Goal: Task Accomplishment & Management: Use online tool/utility

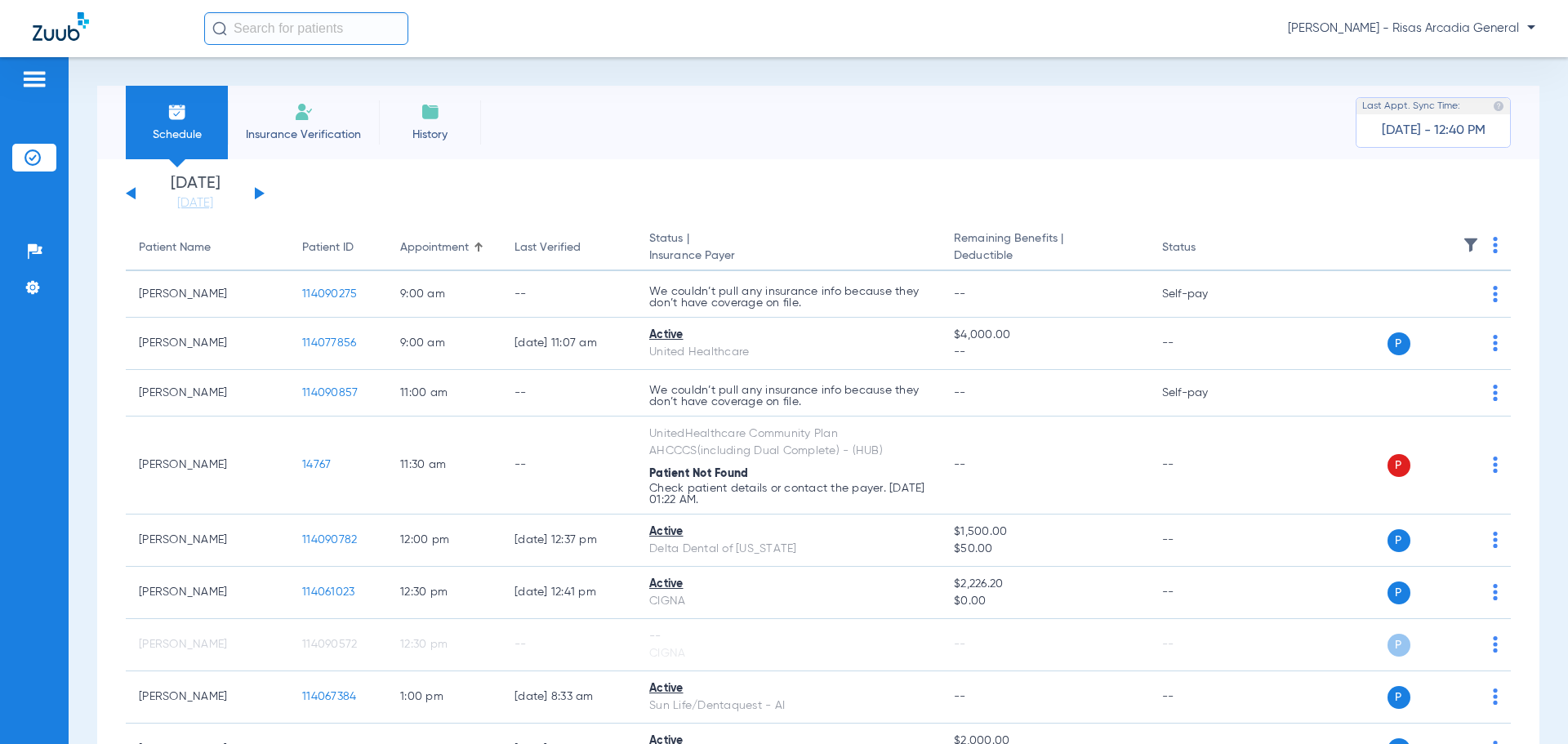
click at [328, 120] on li "Insurance Verification" at bounding box center [303, 122] width 151 height 73
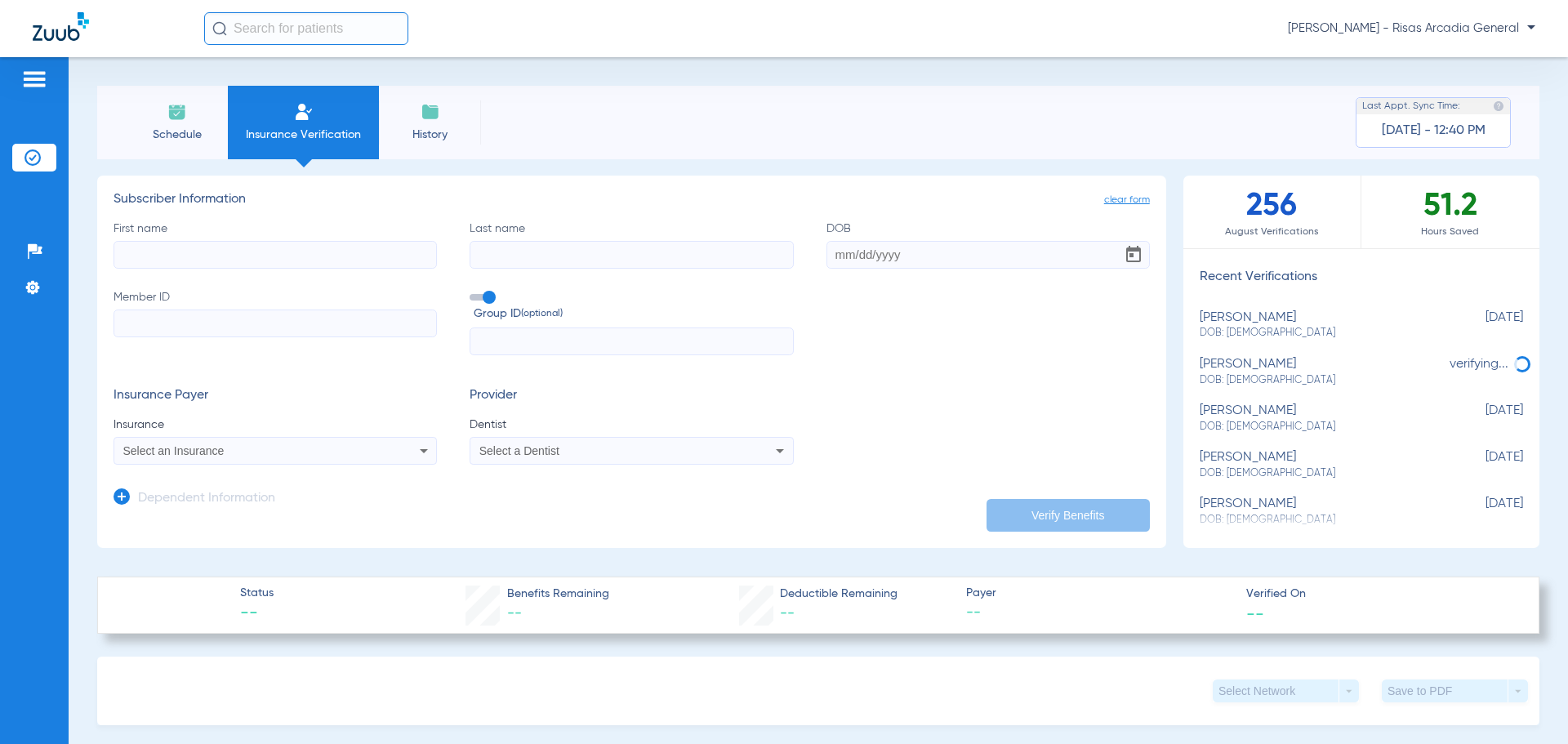
click at [1209, 384] on span "DOB: [DEMOGRAPHIC_DATA]" at bounding box center [1320, 381] width 242 height 15
type input "Antonio"
type input "Echavarria"
type input "03/10/2006"
type input "U96668262"
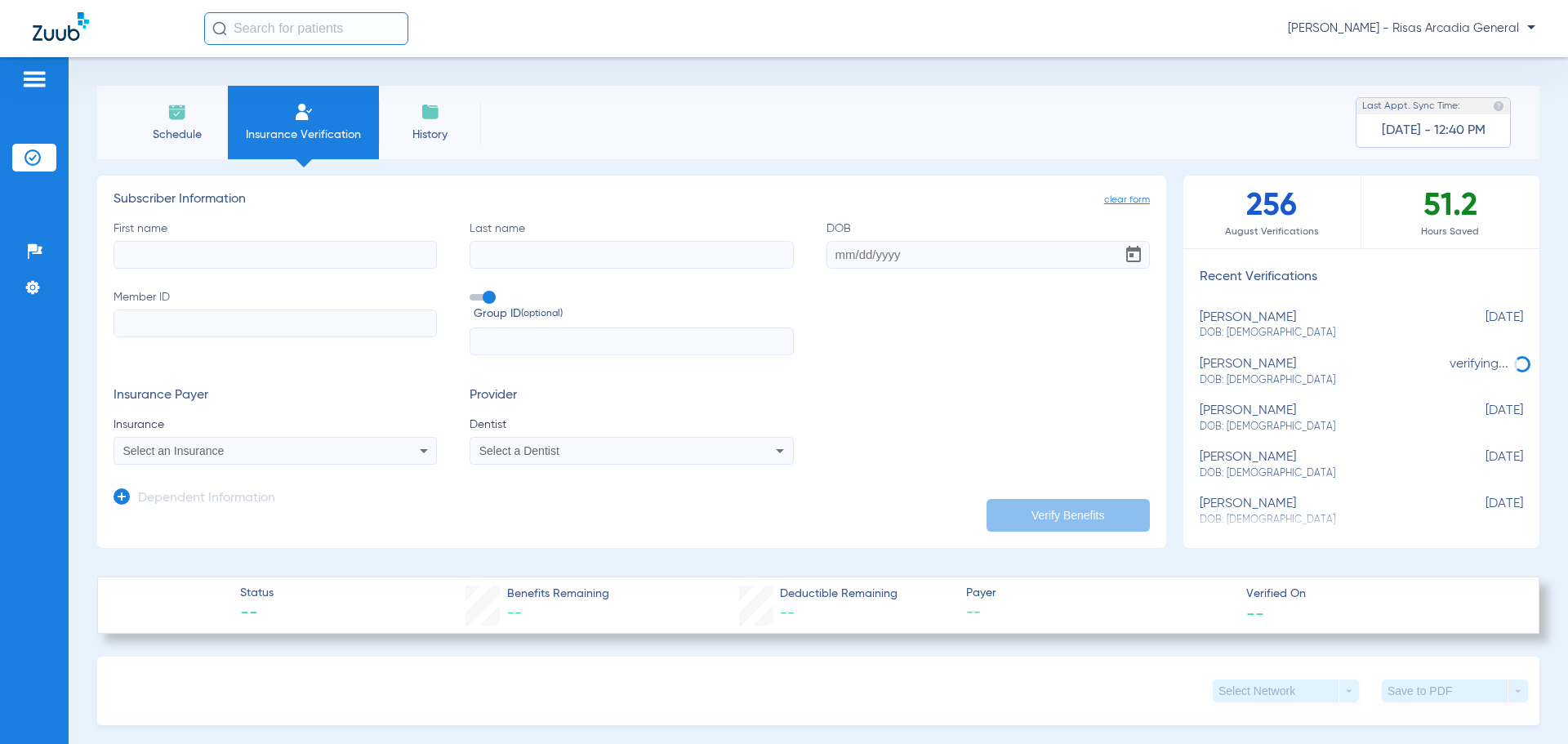
type input "3344326"
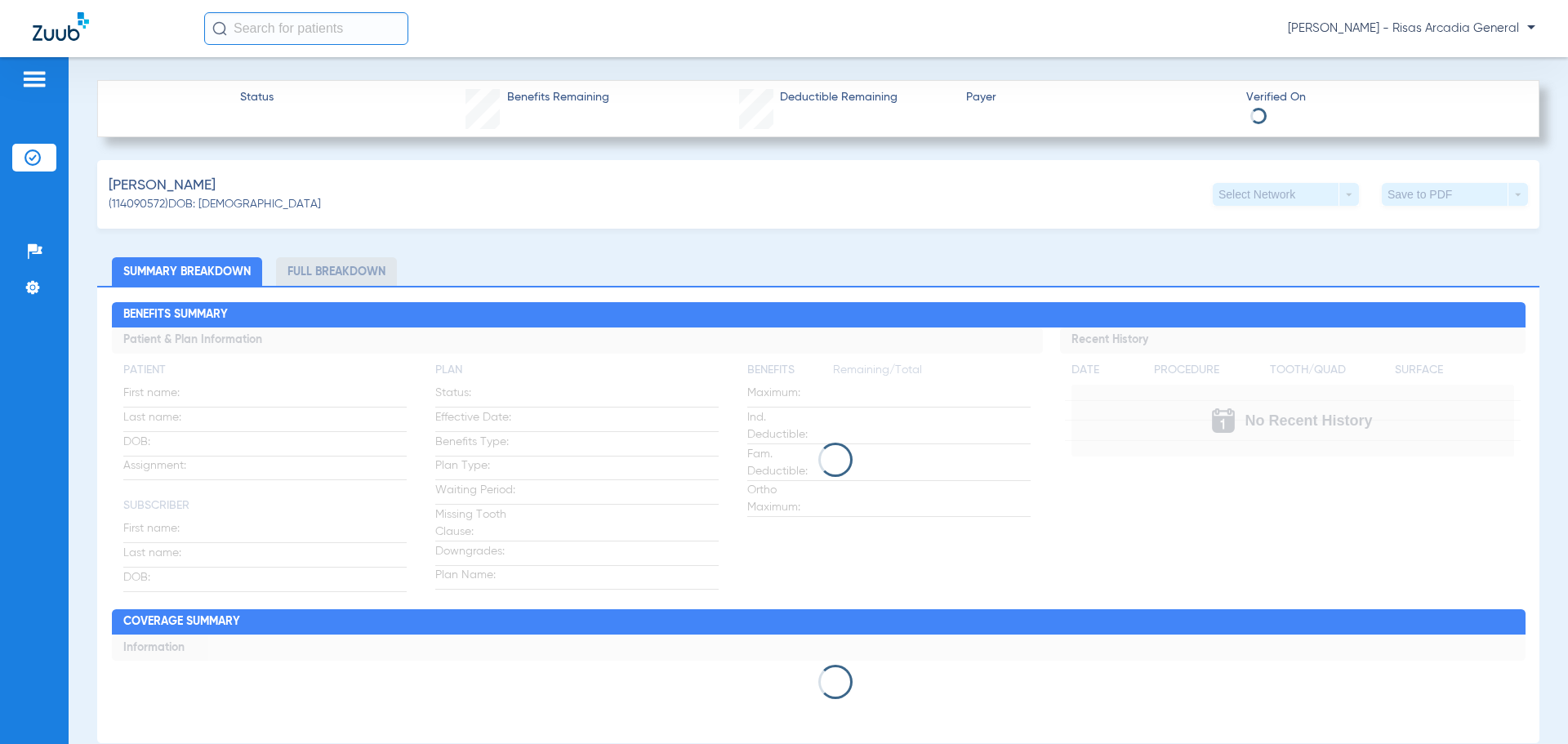
scroll to position [327, 0]
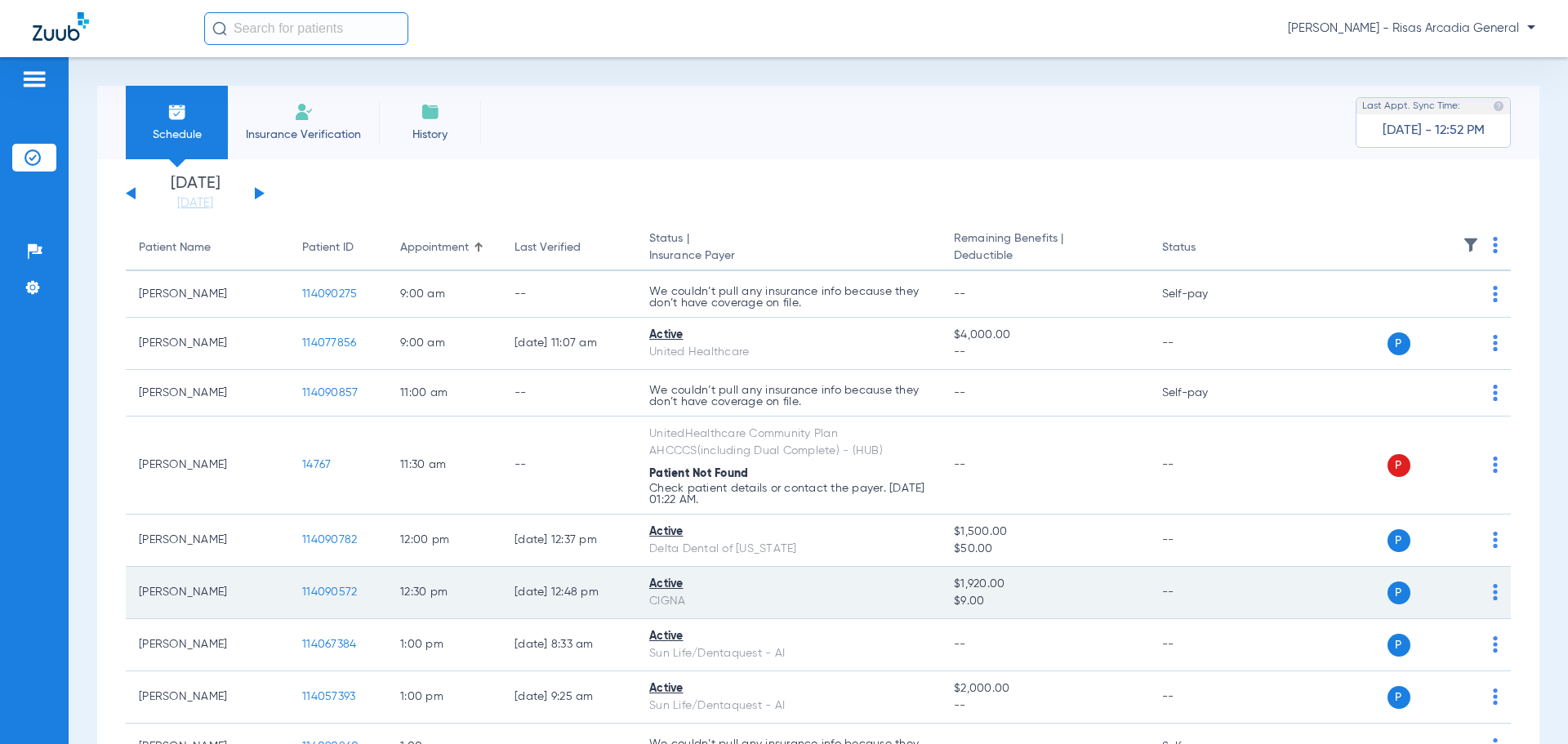
click at [251, 589] on td "[PERSON_NAME]" at bounding box center [207, 593] width 163 height 52
click at [337, 595] on span "114090572" at bounding box center [329, 592] width 55 height 11
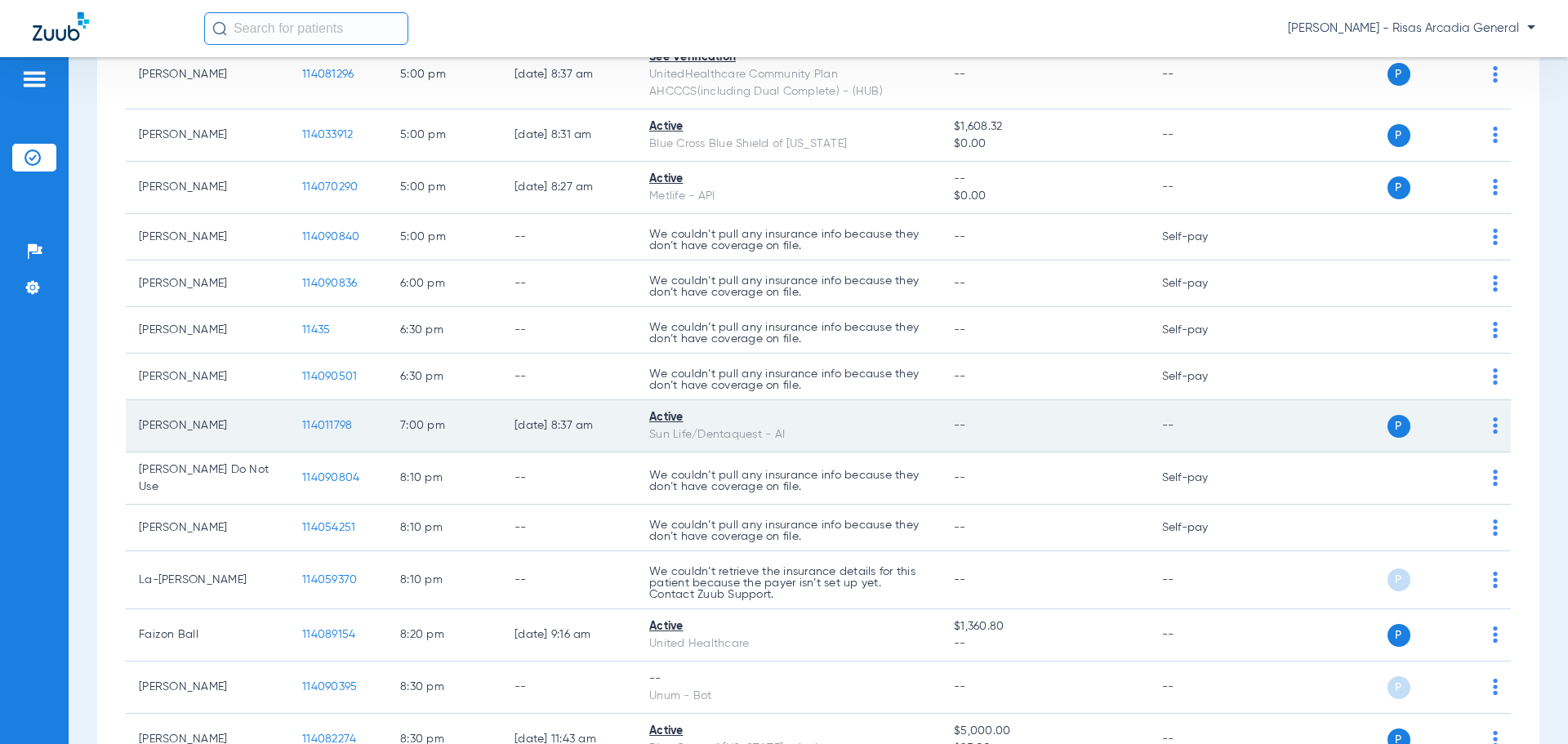
scroll to position [1306, 0]
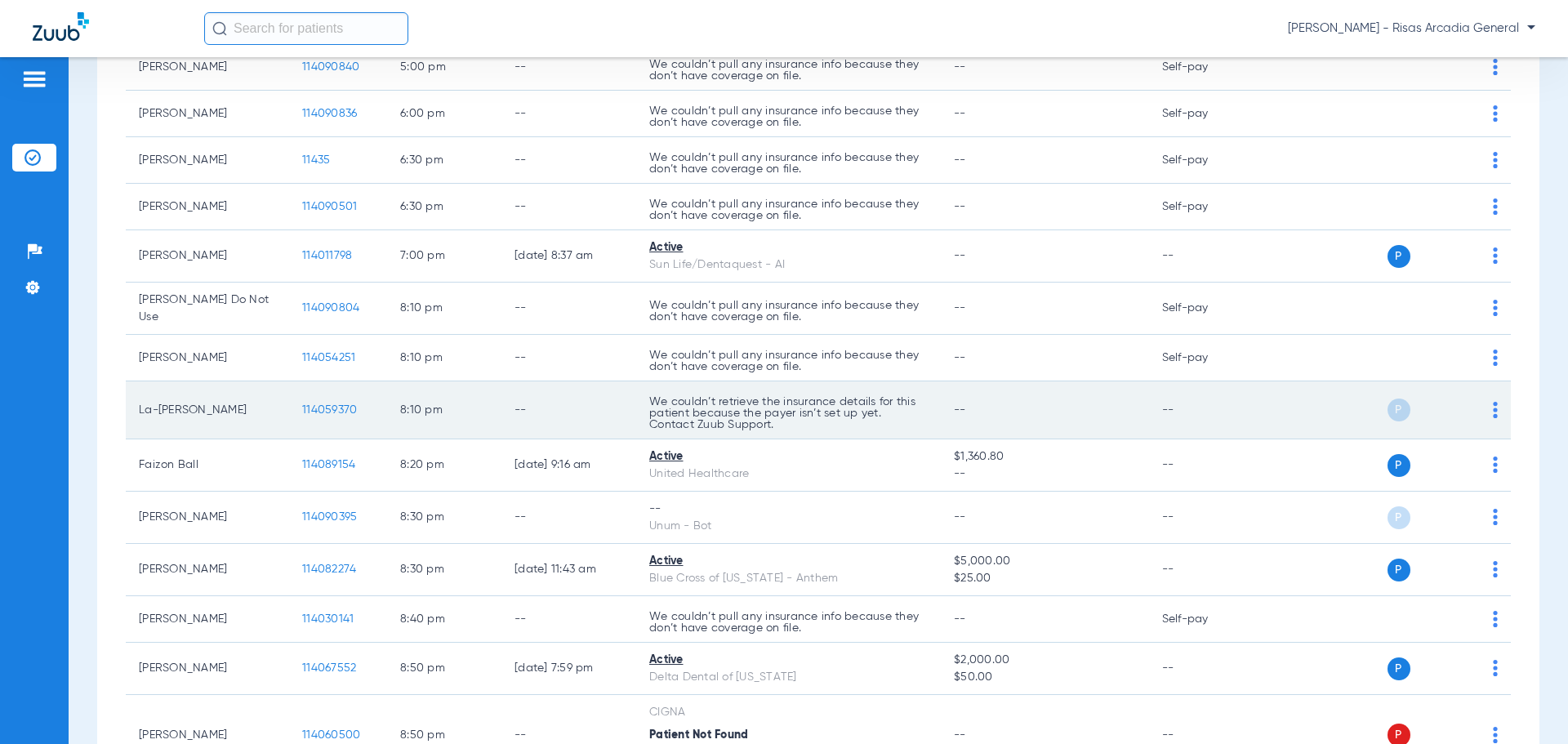
click at [324, 413] on span "114059370" at bounding box center [329, 410] width 55 height 11
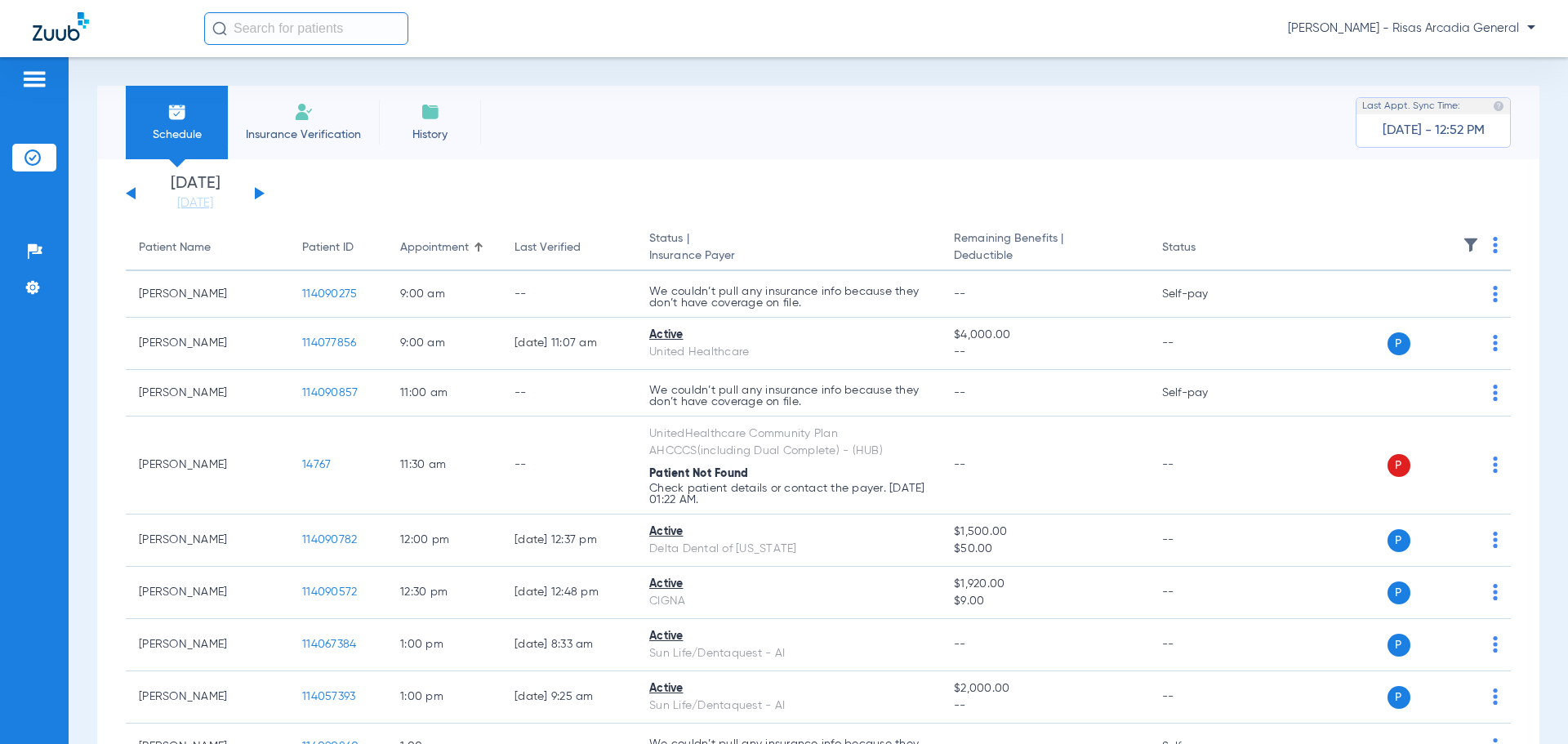
click at [320, 103] on li "Insurance Verification" at bounding box center [303, 122] width 151 height 73
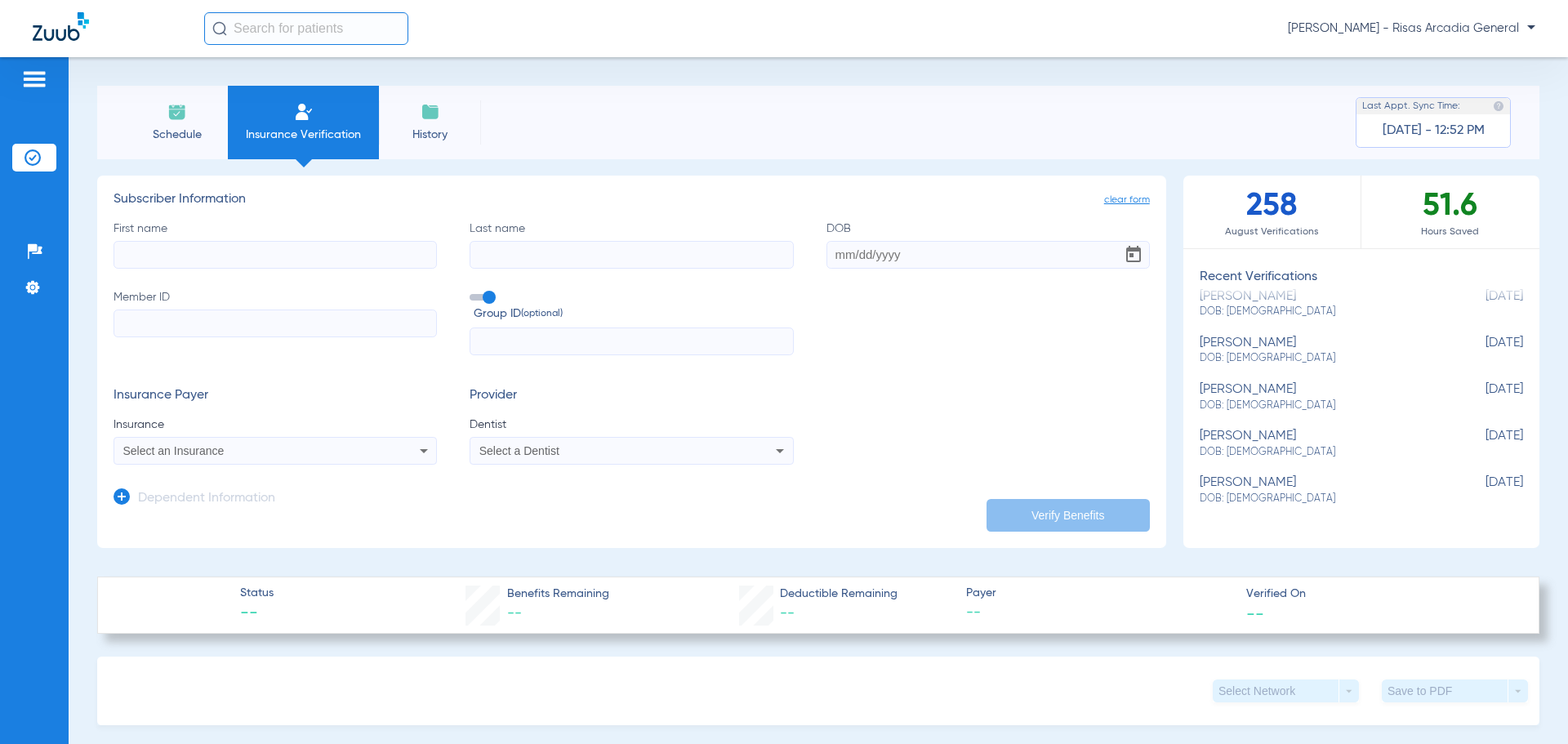
click at [181, 318] on input "Member ID" at bounding box center [275, 323] width 323 height 28
paste input "HCIA32772312"
type input "HCIA32772312"
click at [281, 244] on input "First name" at bounding box center [275, 255] width 323 height 28
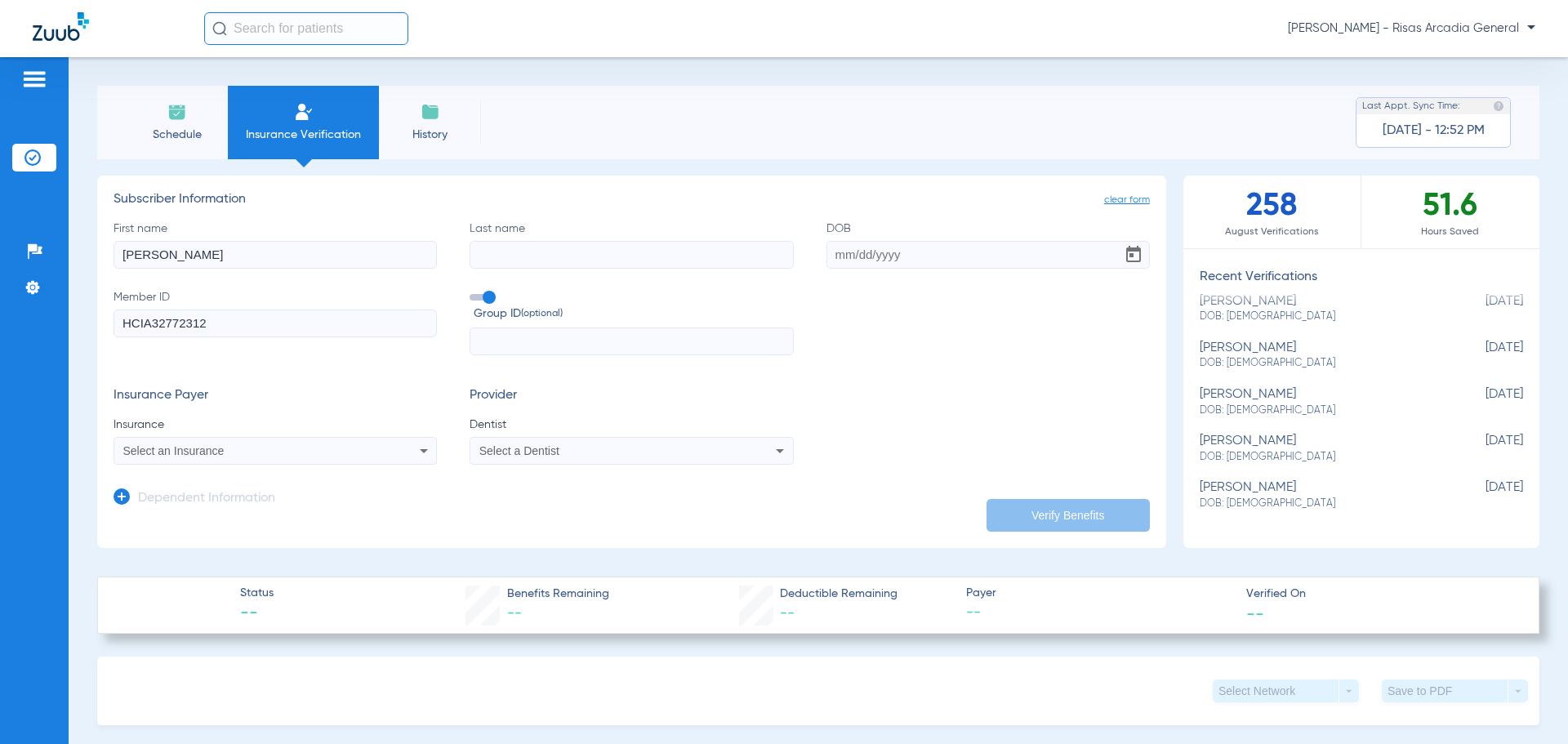
type input "[PERSON_NAME]"
click at [819, 265] on div "First name [PERSON_NAME] Last name [PERSON_NAME] DOB Member ID HCIA32772312 Gro…" at bounding box center [631, 288] width 1036 height 136
click at [847, 256] on input "DOB" at bounding box center [988, 255] width 323 height 28
drag, startPoint x: 865, startPoint y: 251, endPoint x: 862, endPoint y: 232, distance: 19.2
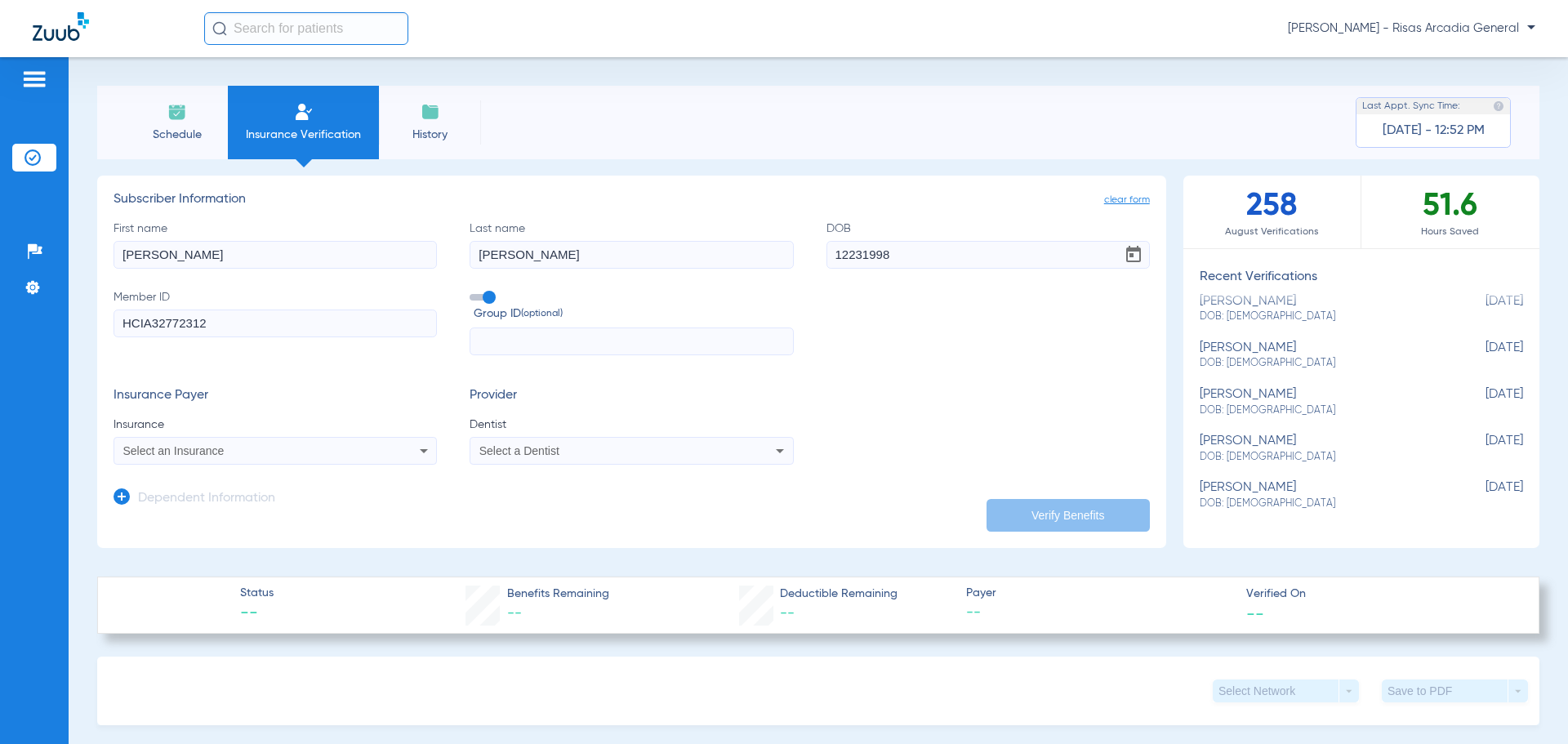
click at [862, 232] on label "DOB 12231998" at bounding box center [988, 244] width 323 height 48
click at [862, 241] on input "12231998" at bounding box center [988, 255] width 323 height 28
type input "[DATE]"
click at [859, 217] on app-subscriber-form "Subscriber Information First name [PERSON_NAME] Last name [PERSON_NAME] [DEMOGR…" at bounding box center [631, 329] width 1036 height 273
click at [250, 459] on div "Select an Insurance" at bounding box center [275, 450] width 321 height 20
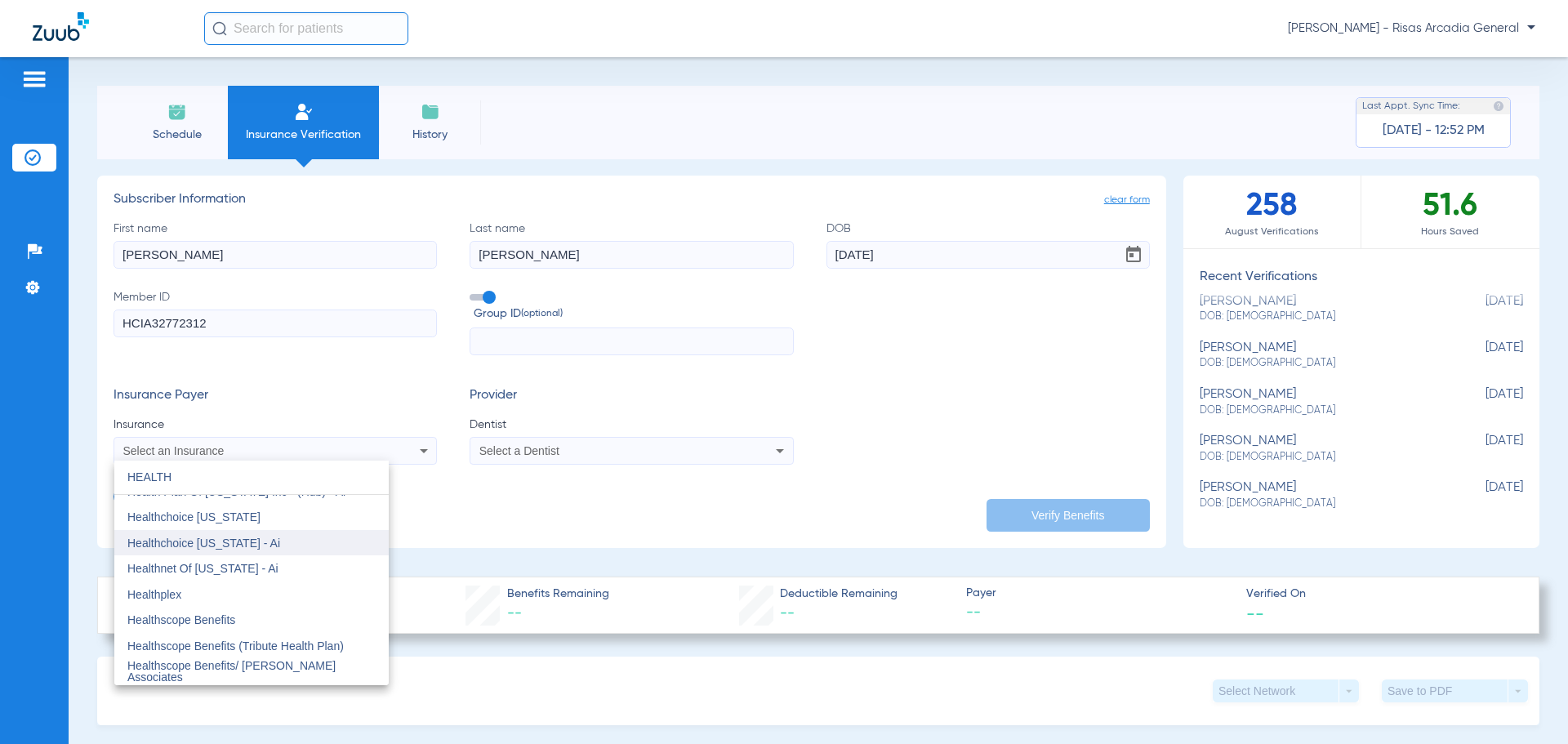
scroll to position [320, 0]
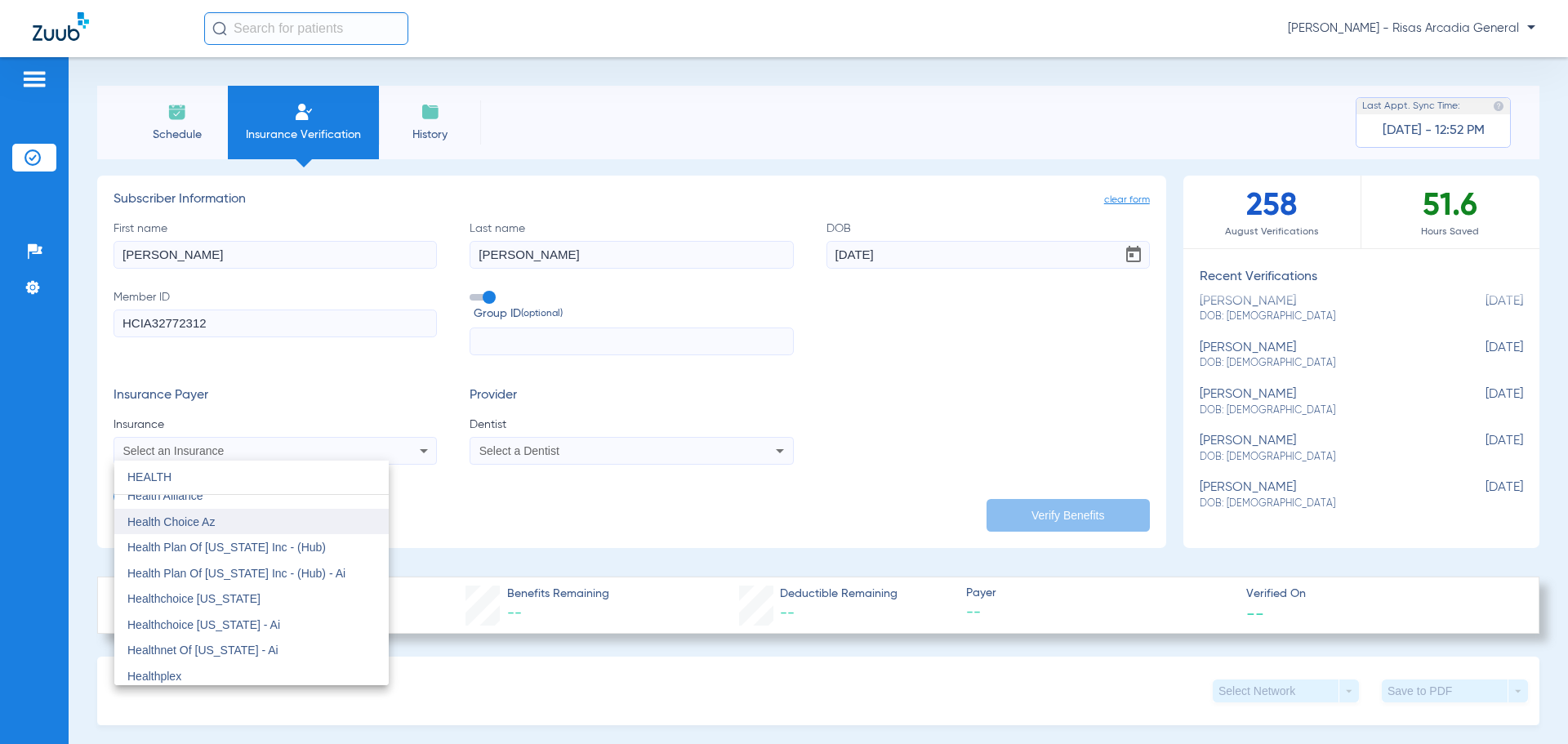
type input "HEALTH"
click at [253, 528] on mat-option "Health Choice Az" at bounding box center [251, 522] width 274 height 26
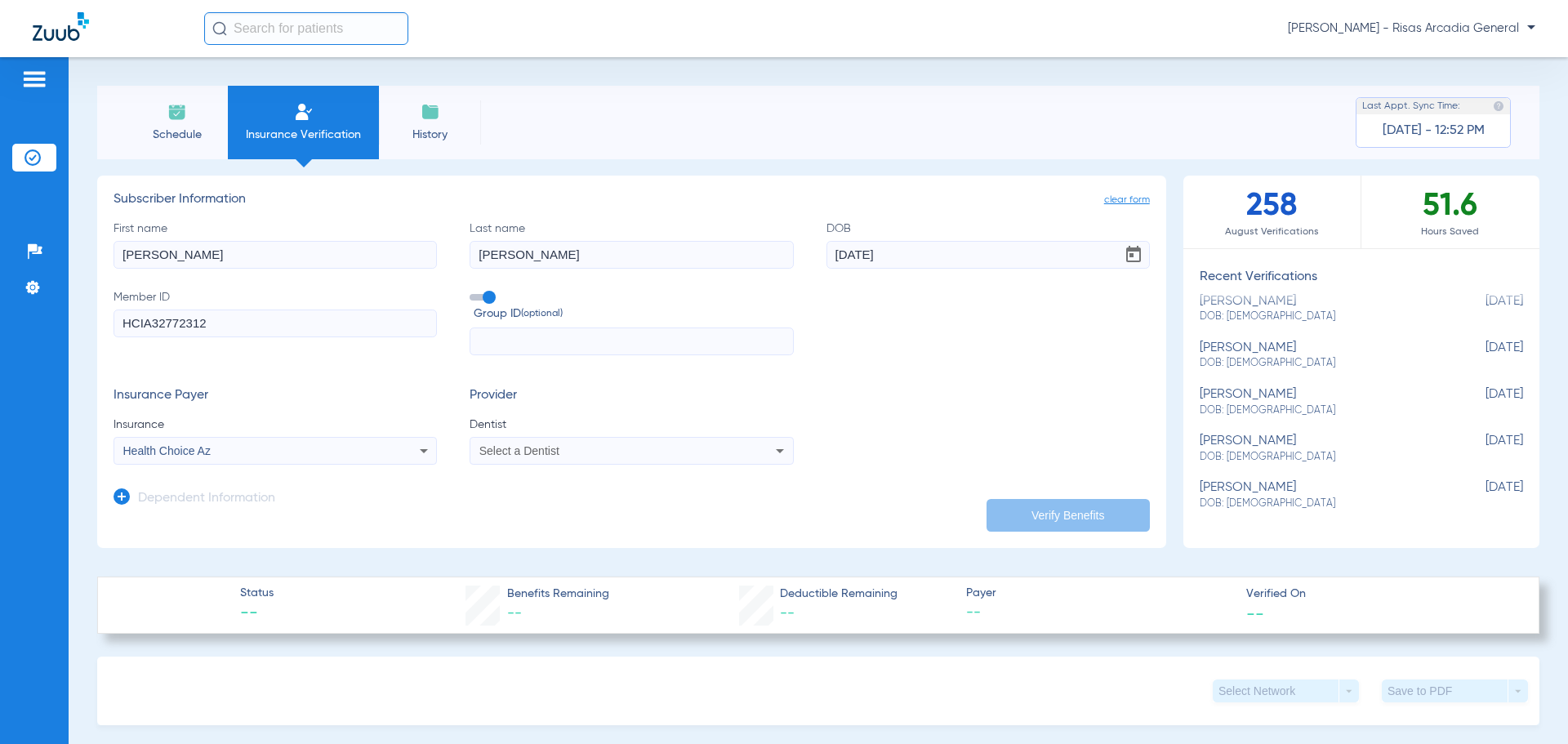
click at [566, 444] on div "Select a Dentist" at bounding box center [631, 450] width 321 height 20
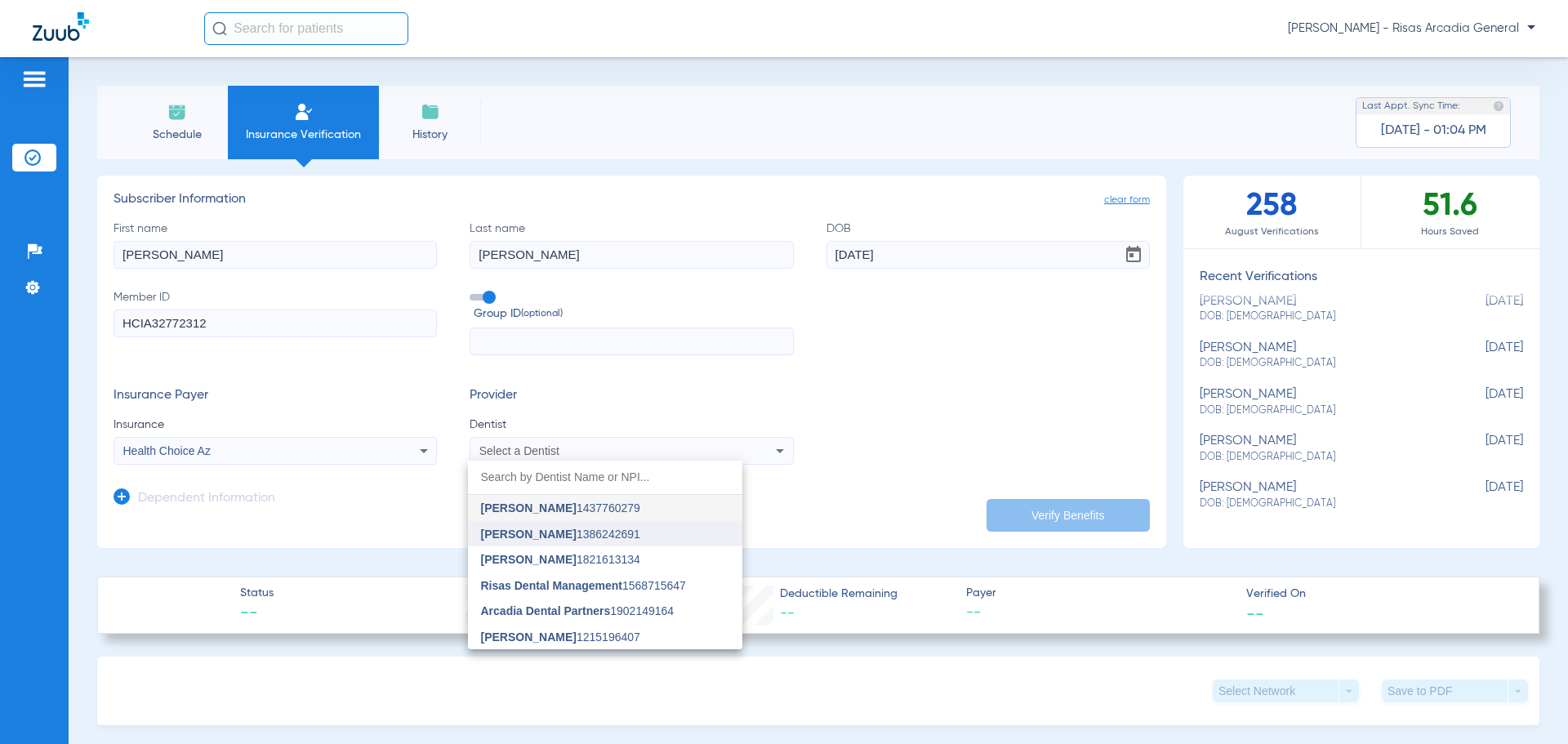
click at [561, 521] on mat-option "[PERSON_NAME] 1386242691" at bounding box center [605, 534] width 274 height 26
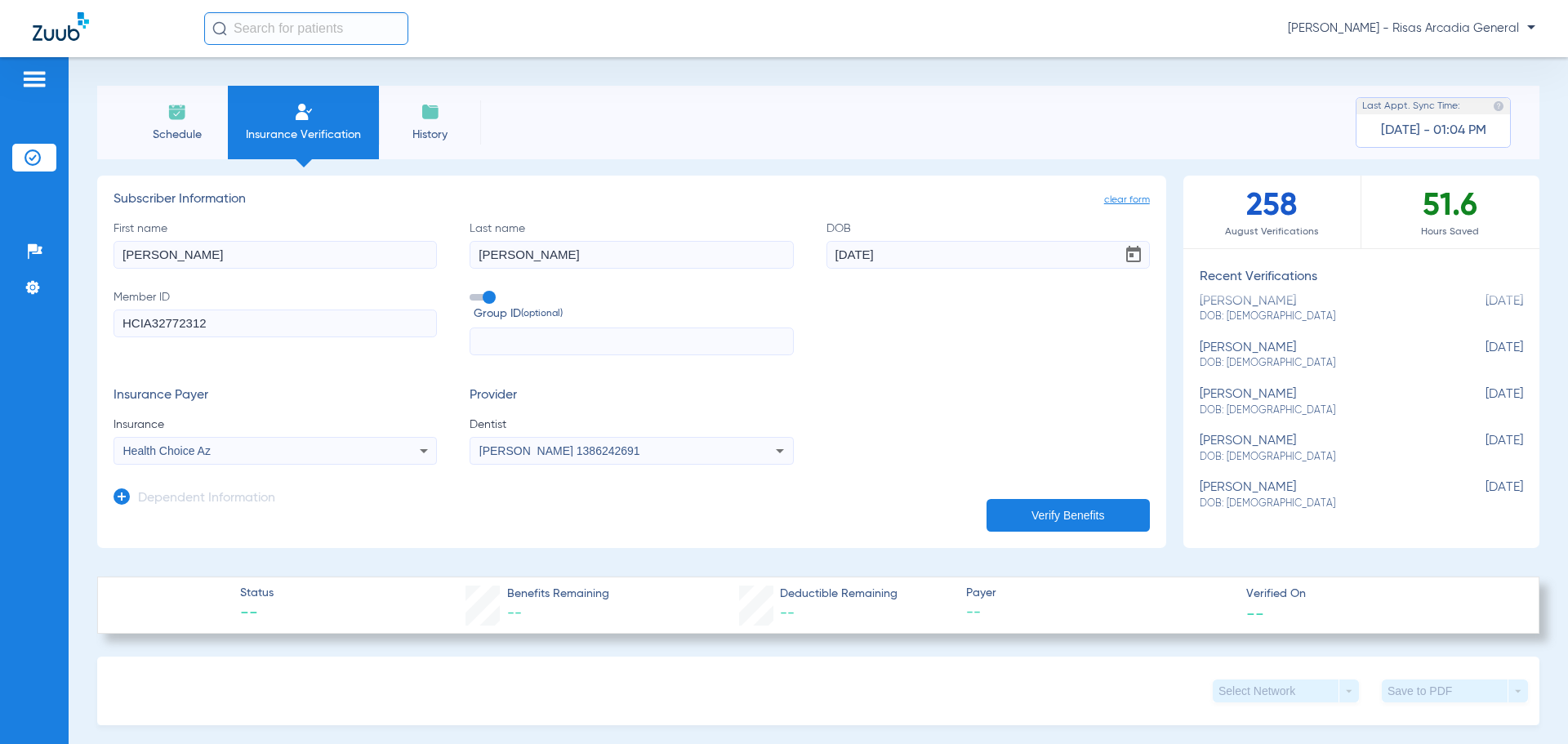
click at [1013, 520] on button "Verify Benefits" at bounding box center [1068, 515] width 163 height 33
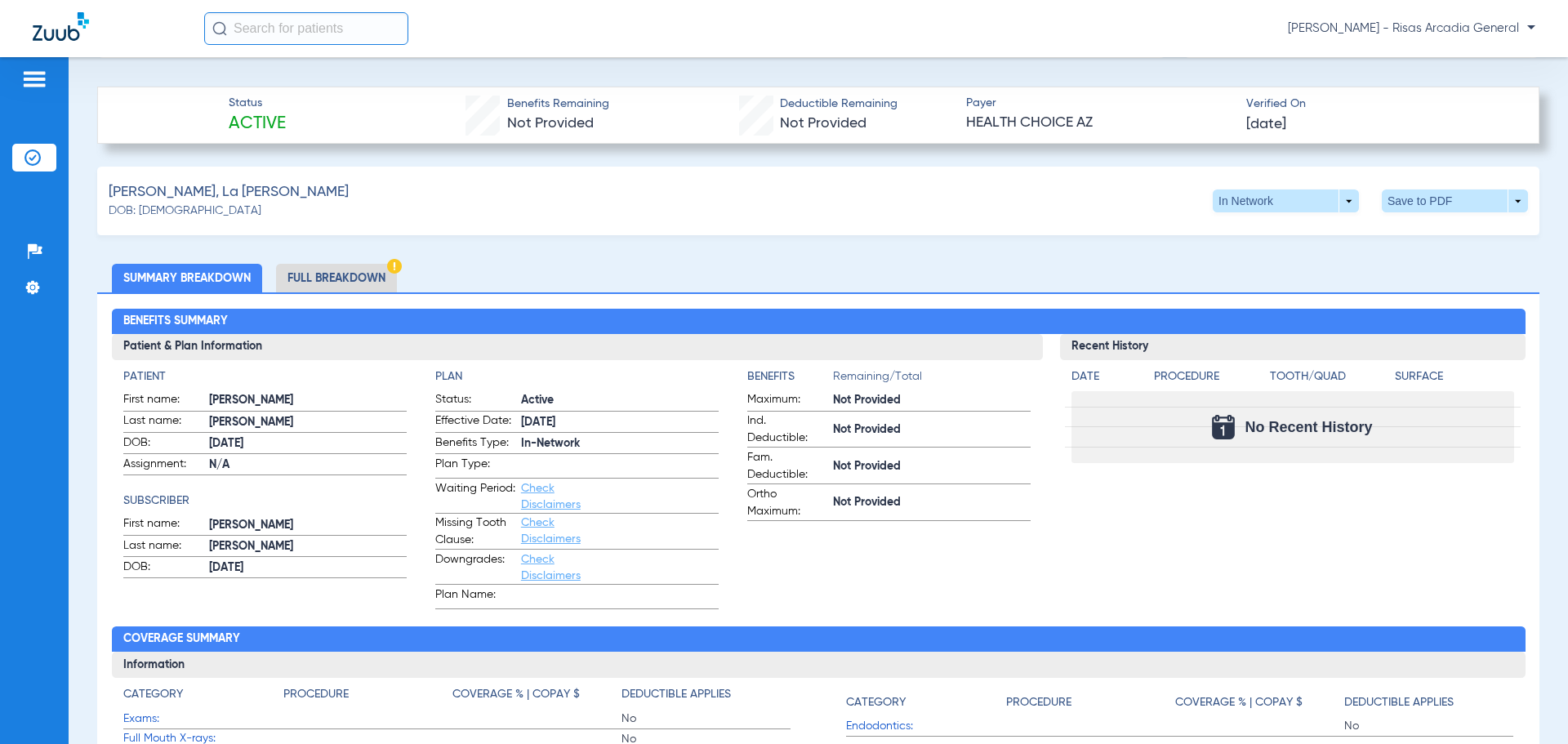
scroll to position [437, 0]
click at [341, 290] on li "Full Breakdown" at bounding box center [336, 278] width 121 height 29
